Goal: Find specific page/section: Find specific page/section

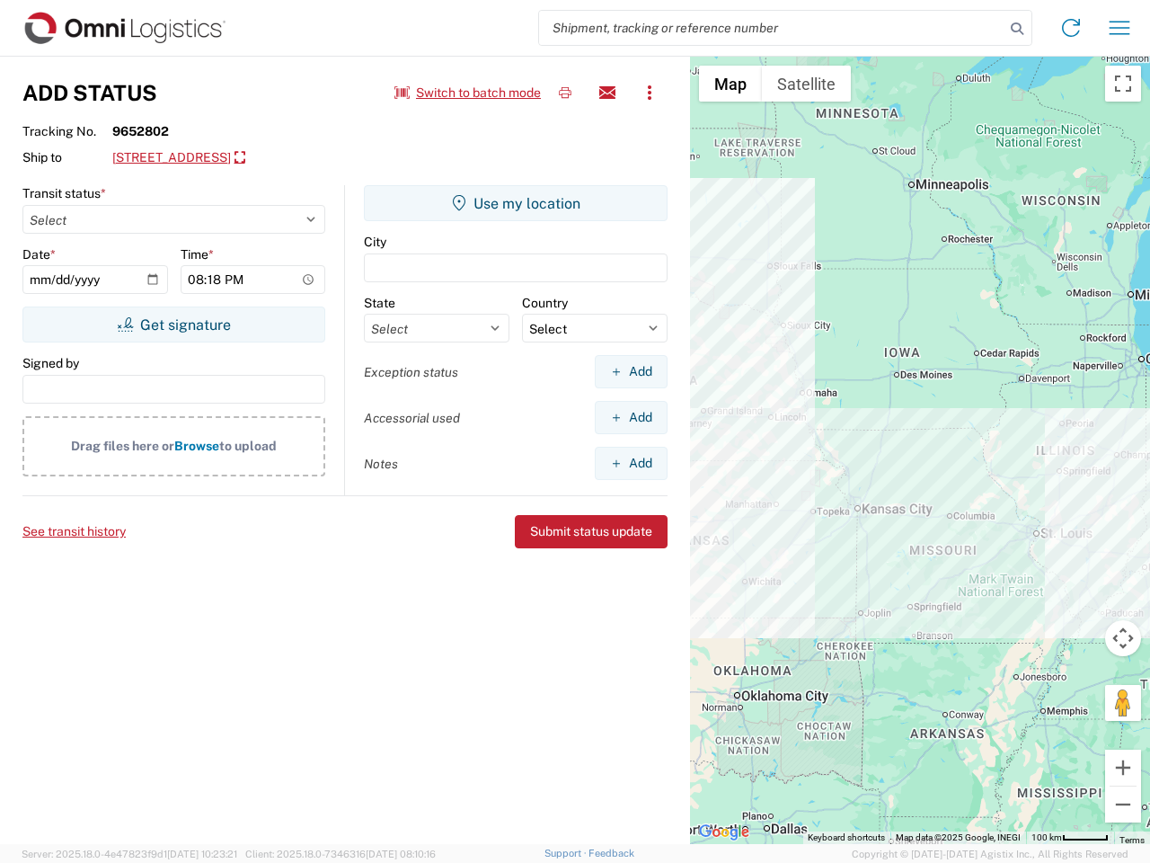
click at [772, 28] on input "search" at bounding box center [771, 28] width 465 height 34
click at [1017, 29] on icon at bounding box center [1017, 28] width 25 height 25
click at [1071, 28] on icon at bounding box center [1071, 27] width 29 height 29
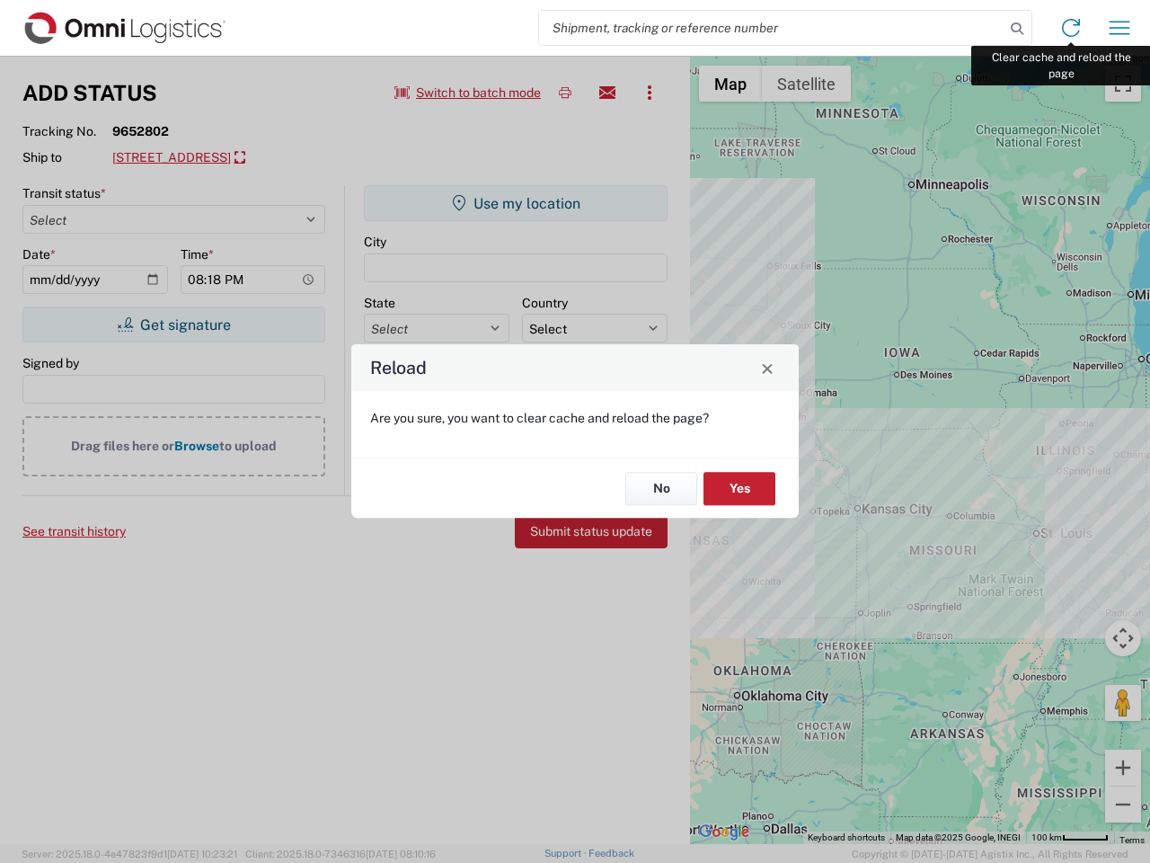
click at [1120, 28] on div "Reload Are you sure, you want to clear cache and reload the page? No Yes" at bounding box center [575, 431] width 1150 height 863
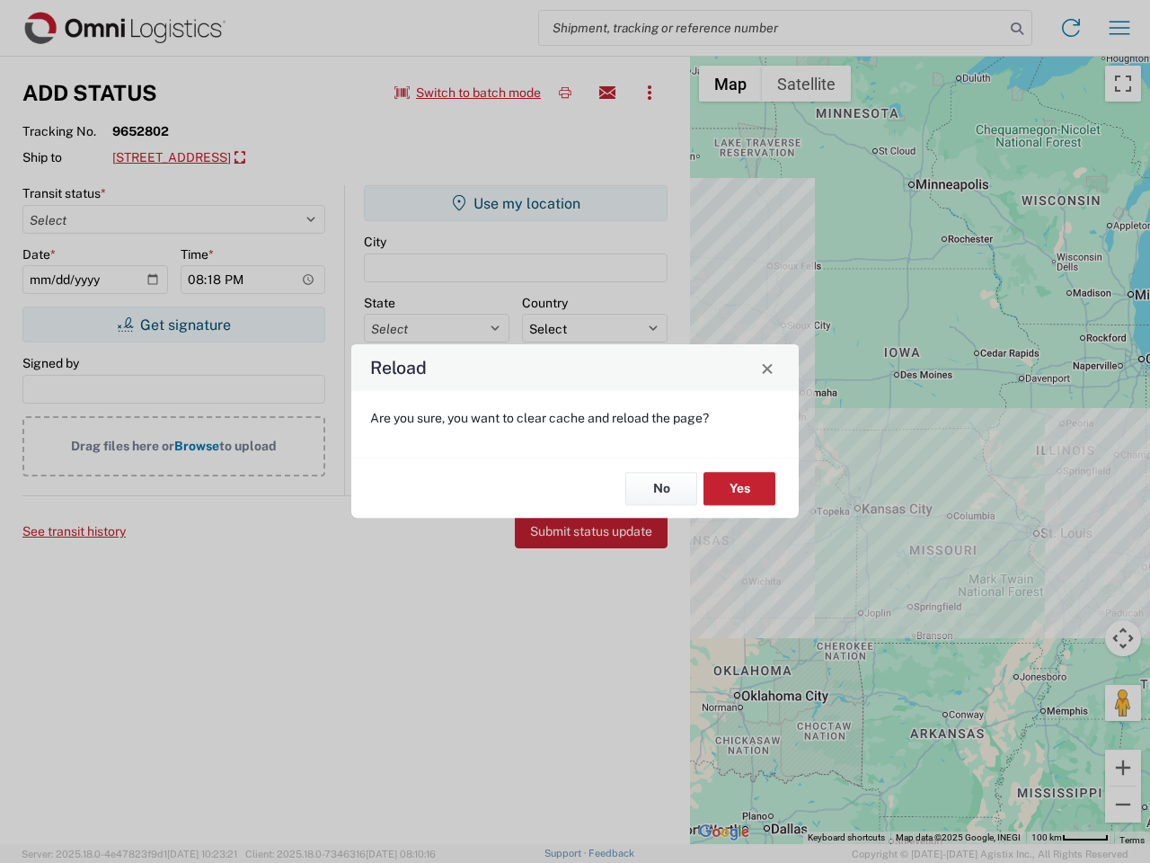
click at [468, 93] on div "Reload Are you sure, you want to clear cache and reload the page? No Yes" at bounding box center [575, 431] width 1150 height 863
click at [565, 93] on div "Reload Are you sure, you want to clear cache and reload the page? No Yes" at bounding box center [575, 431] width 1150 height 863
click at [607, 93] on div "Reload Are you sure, you want to clear cache and reload the page? No Yes" at bounding box center [575, 431] width 1150 height 863
click at [650, 93] on div "Reload Are you sure, you want to clear cache and reload the page? No Yes" at bounding box center [575, 431] width 1150 height 863
click at [240, 158] on div "Reload Are you sure, you want to clear cache and reload the page? No Yes" at bounding box center [575, 431] width 1150 height 863
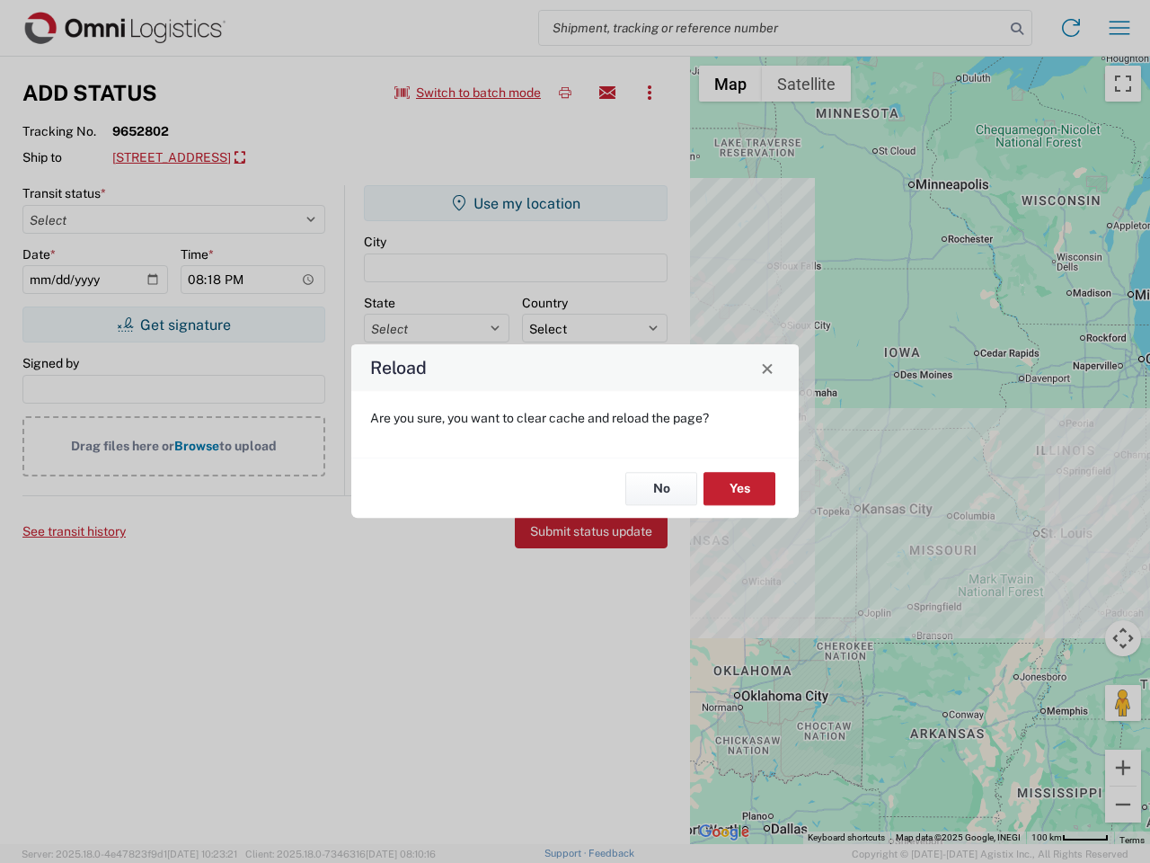
click at [173, 324] on div "Reload Are you sure, you want to clear cache and reload the page? No Yes" at bounding box center [575, 431] width 1150 height 863
